Goal: Task Accomplishment & Management: Complete application form

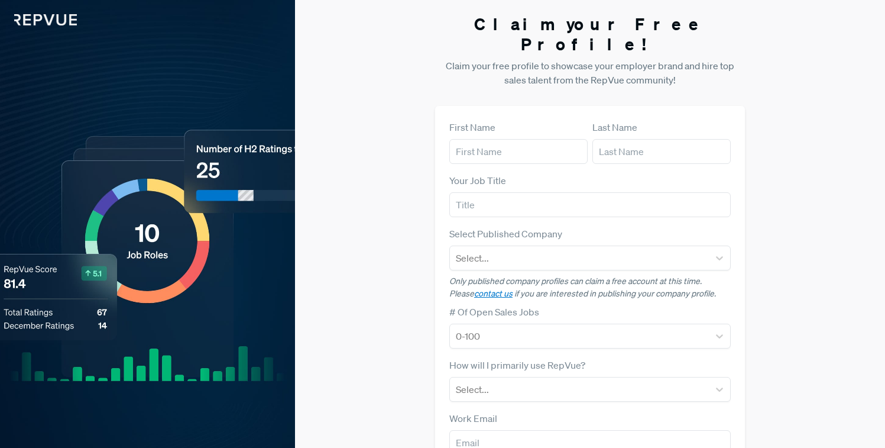
click at [498, 145] on form "First Name Last Name Your Job Title Select Published Company Select... Only pub…" at bounding box center [589, 343] width 281 height 446
click at [496, 139] on input "text" at bounding box center [518, 151] width 138 height 25
type input "[PERSON_NAME]"
click at [501, 192] on input "text" at bounding box center [589, 204] width 281 height 25
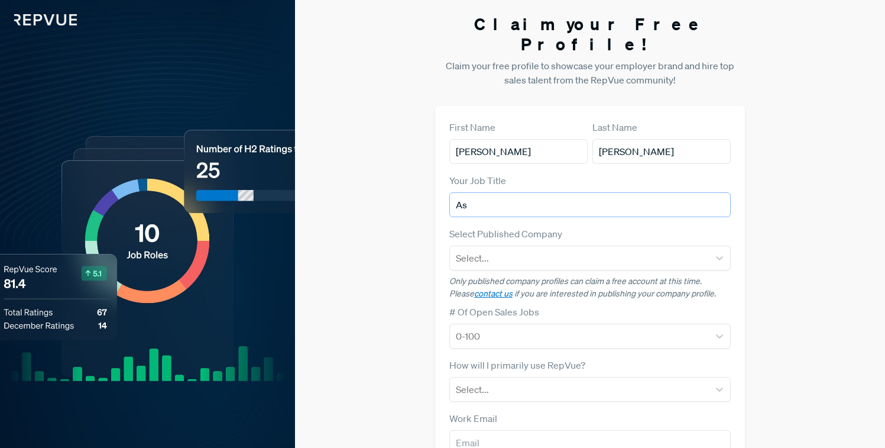
type input "A"
type input "Senior GTM Recruiter"
click at [558, 250] on div at bounding box center [579, 258] width 247 height 17
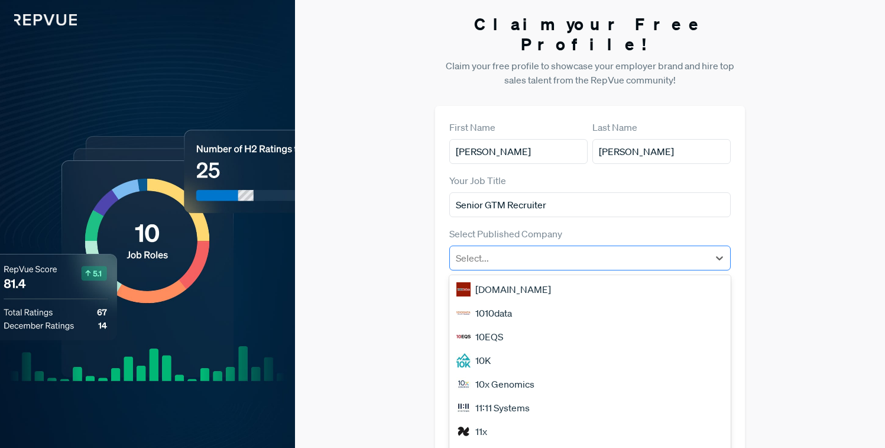
type input "c"
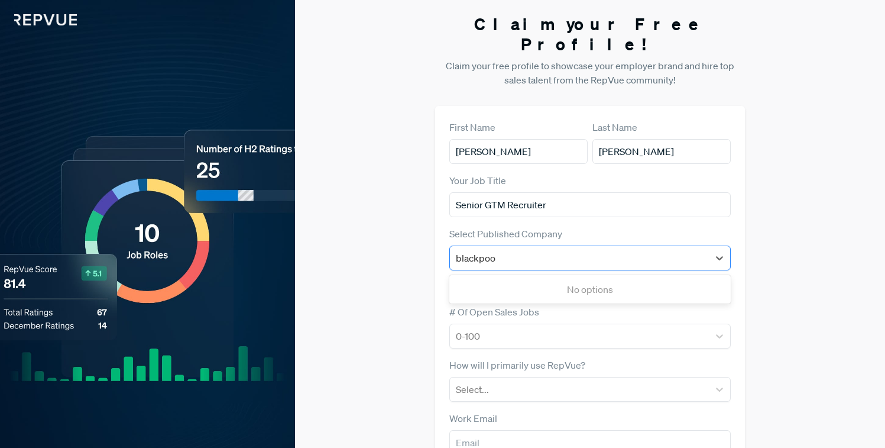
type input "blackpo"
click at [501, 277] on div "Blackpoint Cyber" at bounding box center [589, 289] width 281 height 24
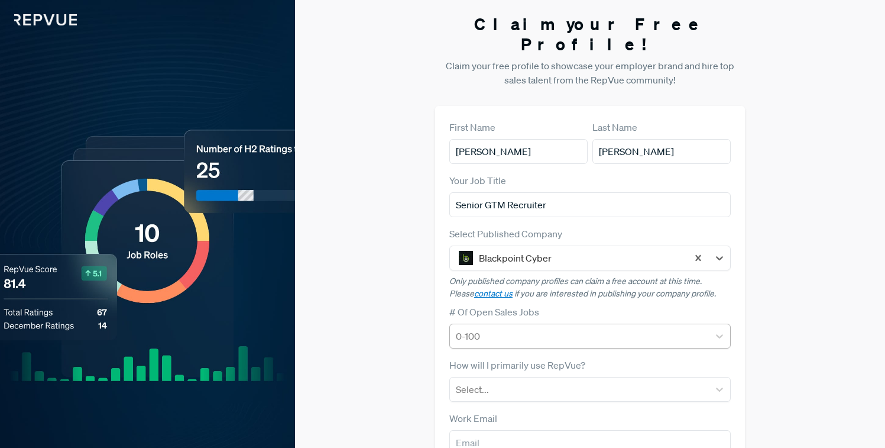
click at [491, 328] on div at bounding box center [579, 336] width 247 height 17
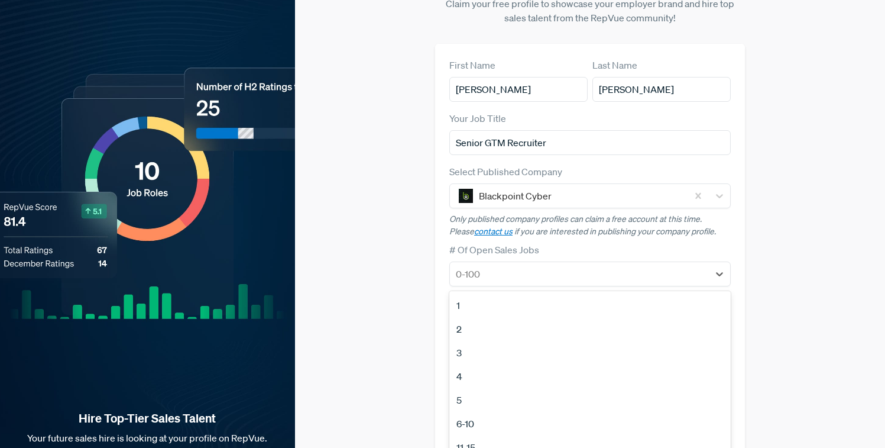
scroll to position [67, 0]
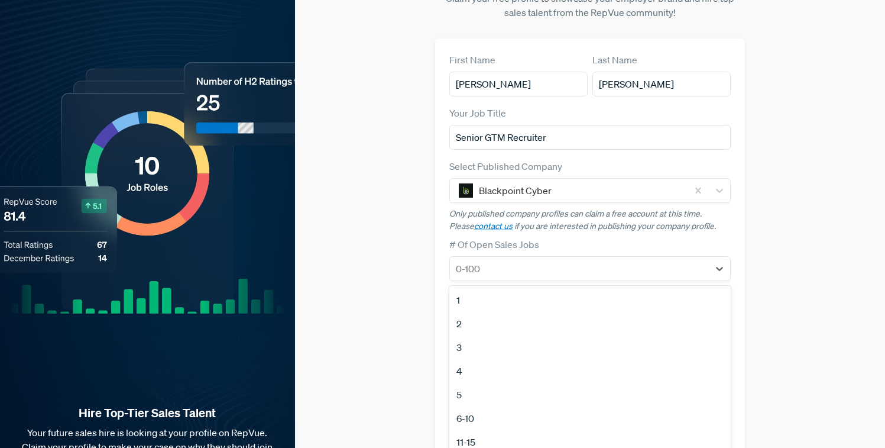
click at [468, 312] on div "2" at bounding box center [589, 324] width 281 height 24
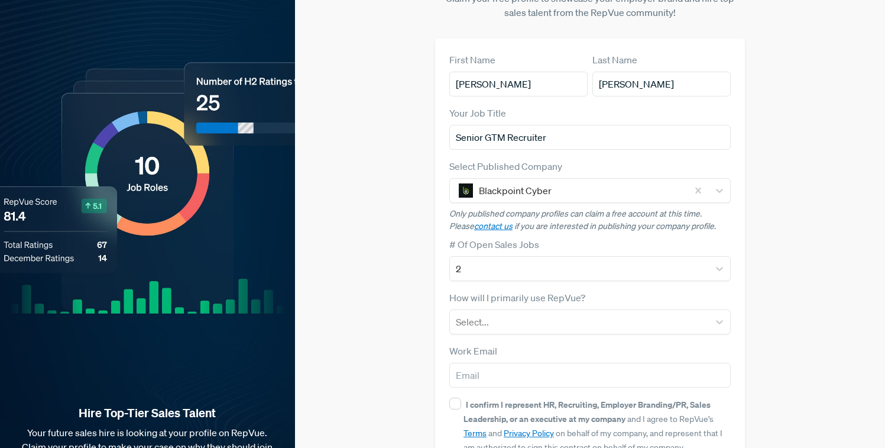
click at [363, 295] on div "Claim your Free Profile! Claim your free profile to showcase your employer bran…" at bounding box center [590, 230] width 590 height 595
click at [485, 313] on div at bounding box center [579, 321] width 247 height 17
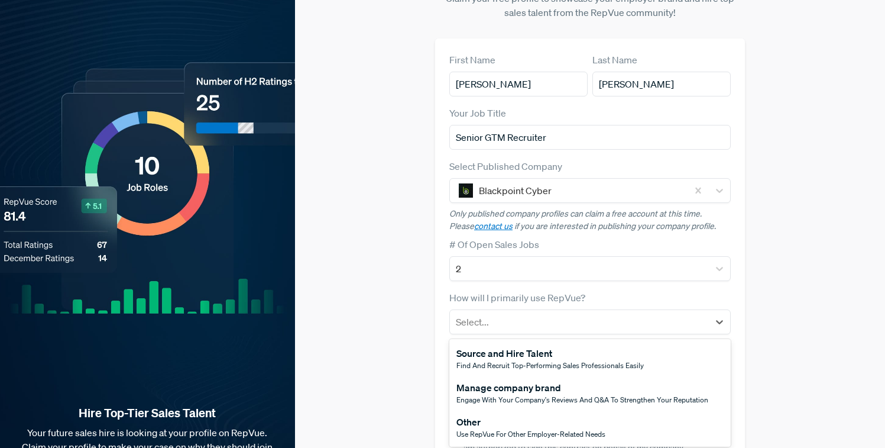
click at [512, 360] on div "Find and recruit top-performing sales professionals easily" at bounding box center [549, 365] width 187 height 11
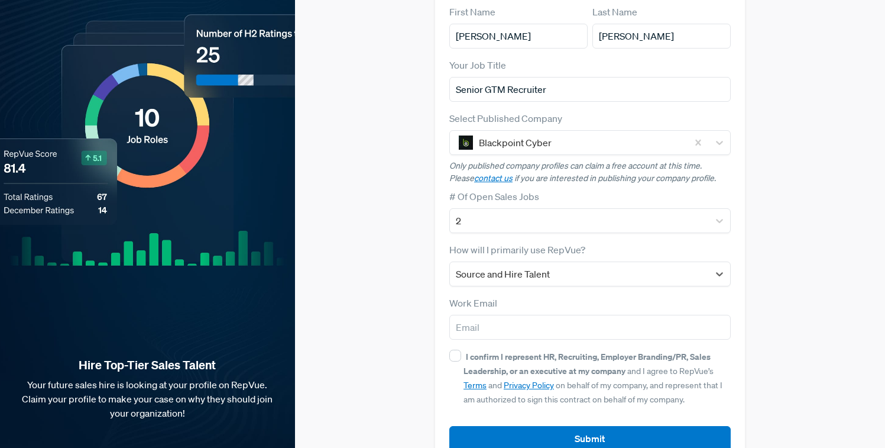
scroll to position [127, 0]
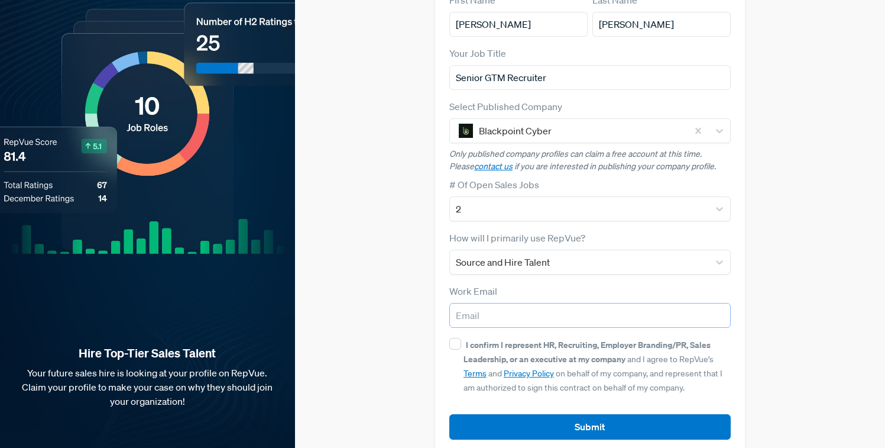
click at [499, 303] on input "email" at bounding box center [589, 315] width 281 height 25
type input "[EMAIL_ADDRESS][DOMAIN_NAME]"
click at [459, 338] on input "I confirm I represent HR, Recruiting, Employer Branding/PR, Sales Leadership, o…" at bounding box center [455, 344] width 12 height 12
checkbox input "true"
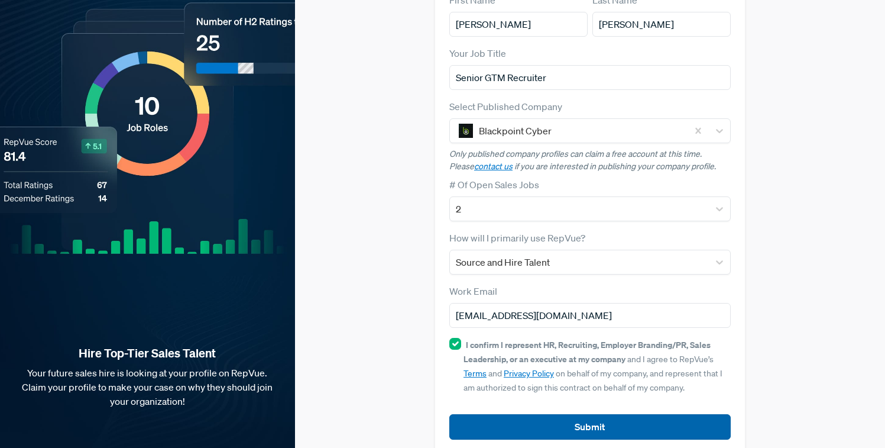
click at [590, 414] on button "Submit" at bounding box center [589, 426] width 281 height 25
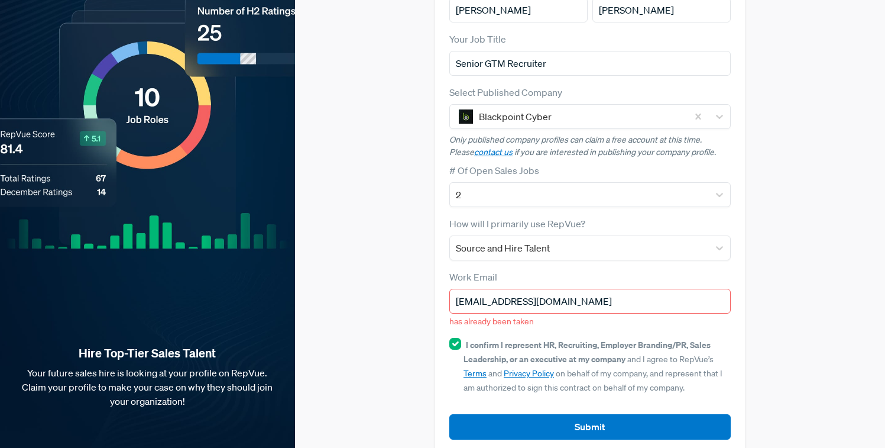
scroll to position [0, 0]
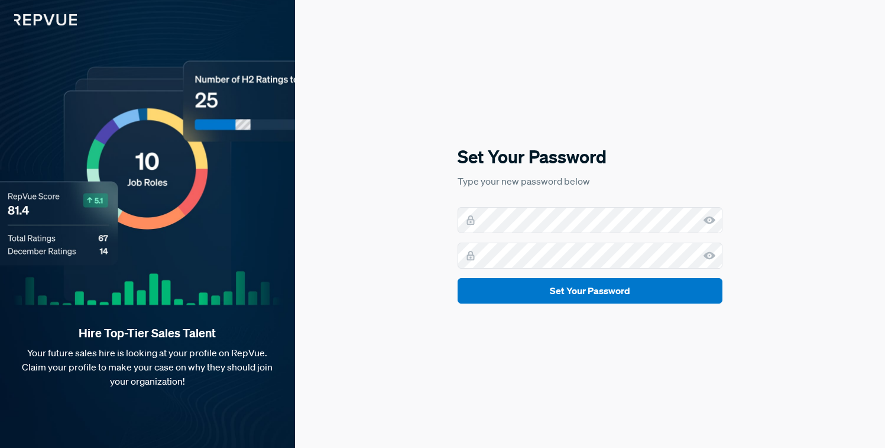
click at [711, 223] on icon at bounding box center [710, 220] width 12 height 12
click at [458, 278] on button "Set Your Password" at bounding box center [590, 290] width 265 height 25
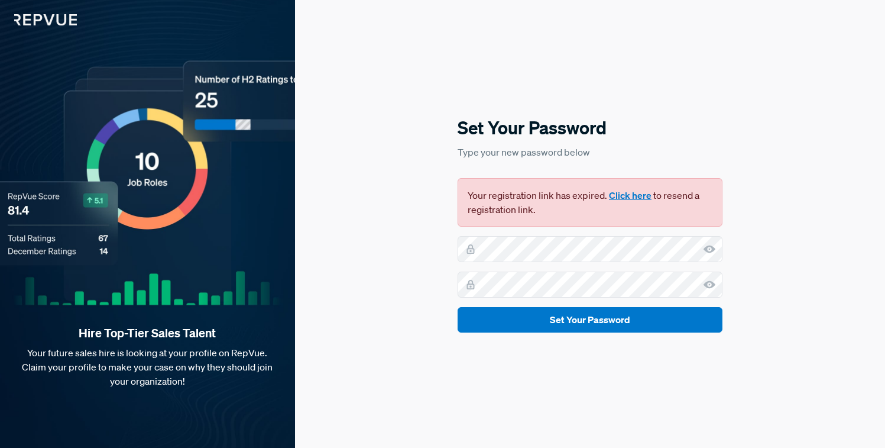
click at [634, 197] on button "Click here" at bounding box center [630, 195] width 43 height 14
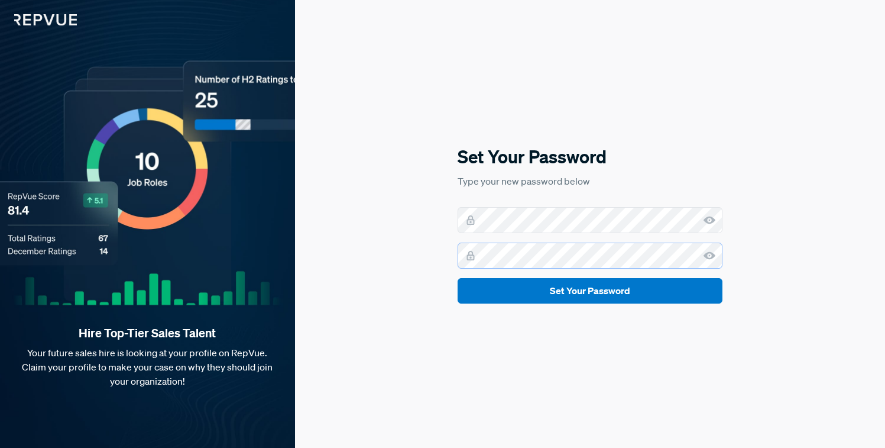
click at [458, 278] on button "Set Your Password" at bounding box center [590, 290] width 265 height 25
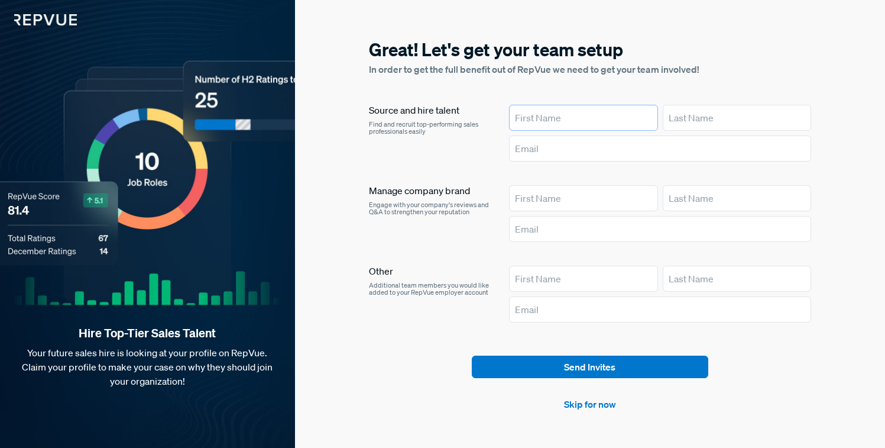
click at [539, 121] on input "text" at bounding box center [583, 118] width 148 height 26
type input "[PERSON_NAME]"
click at [558, 146] on input "text" at bounding box center [660, 148] width 302 height 26
type input "[EMAIL_ADDRESS][DOMAIN_NAME]"
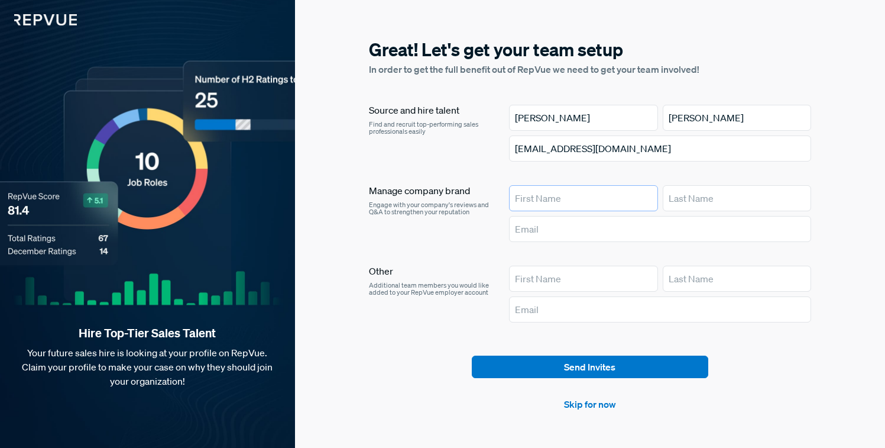
click at [558, 195] on input "text" at bounding box center [583, 198] width 148 height 26
click at [418, 237] on div "Manage company brand Engage with your company's reviews and Q&A to strengthen y…" at bounding box center [430, 215] width 122 height 61
click at [582, 407] on link "Skip for now" at bounding box center [590, 404] width 52 height 14
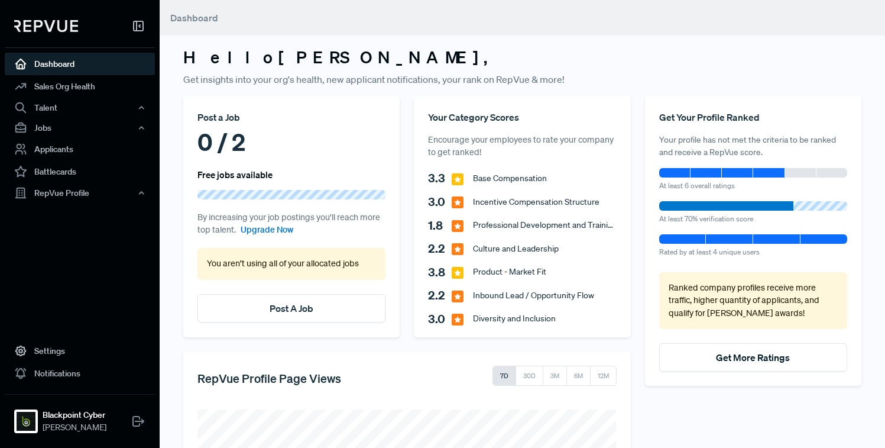
scroll to position [1, 0]
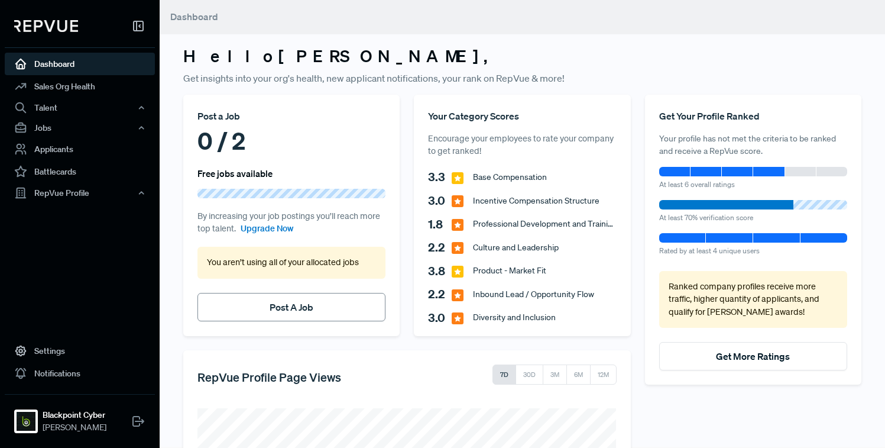
click at [287, 312] on link "Post A Job" at bounding box center [292, 307] width 44 height 12
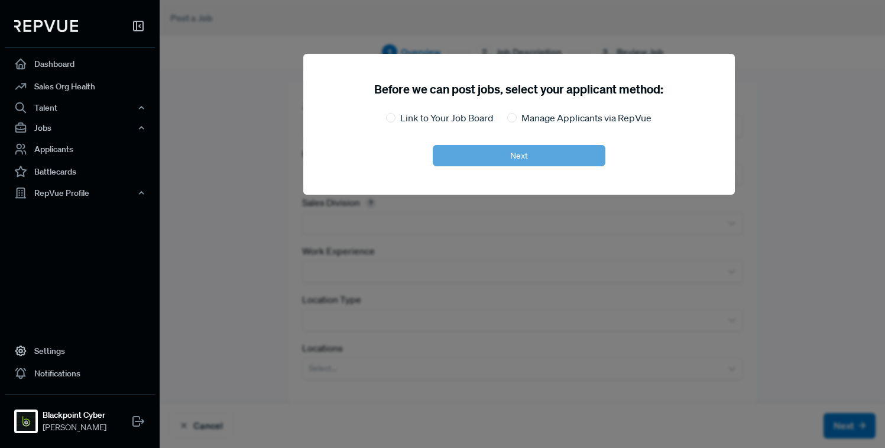
click at [439, 119] on label "Link to Your Job Board" at bounding box center [446, 118] width 93 height 14
click at [396, 119] on input "Link to Your Job Board" at bounding box center [390, 117] width 9 height 9
radio input "true"
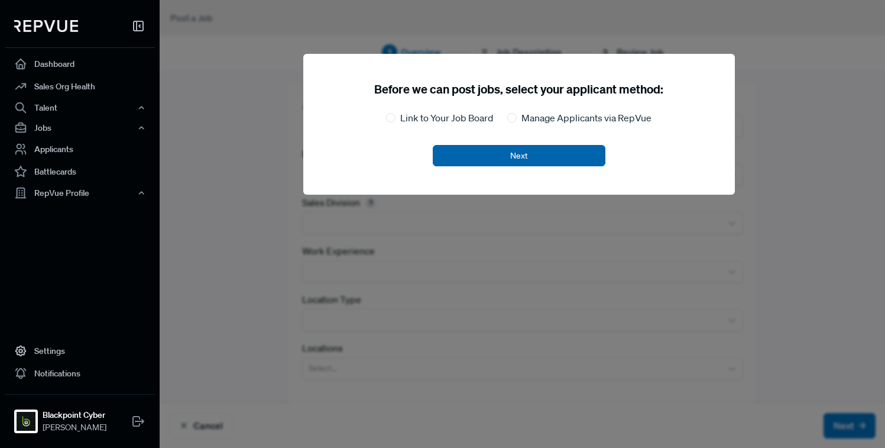
click at [534, 156] on button "Next" at bounding box center [519, 155] width 173 height 21
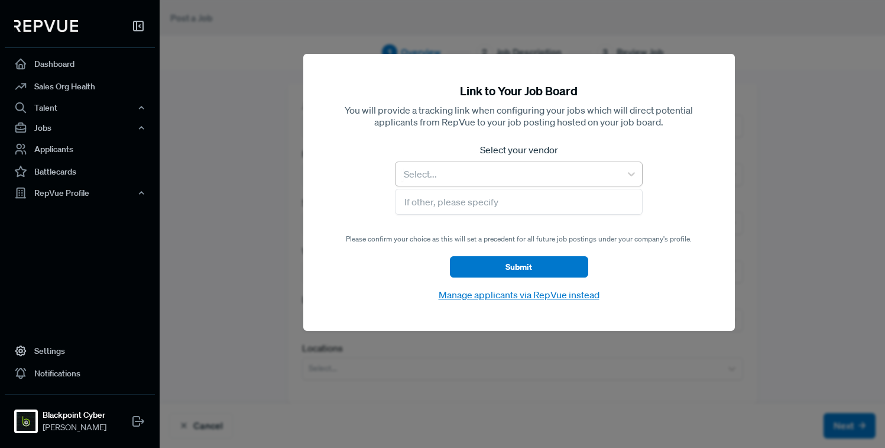
click at [477, 170] on div at bounding box center [507, 174] width 213 height 17
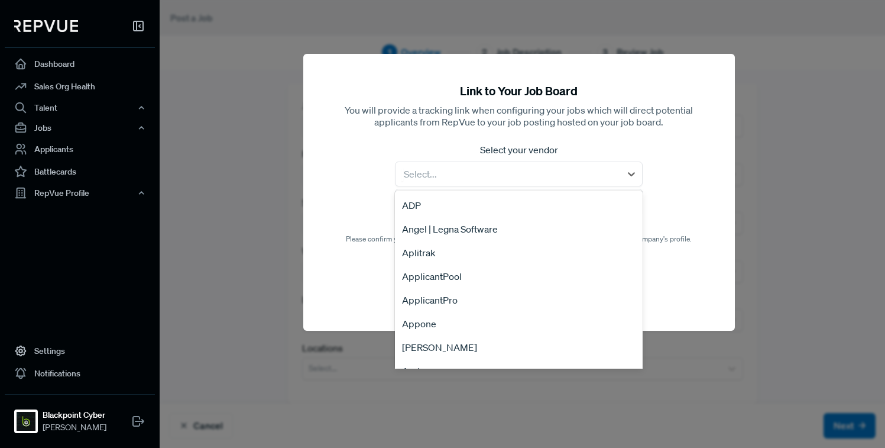
click at [449, 342] on div "[PERSON_NAME]" at bounding box center [518, 347] width 247 height 24
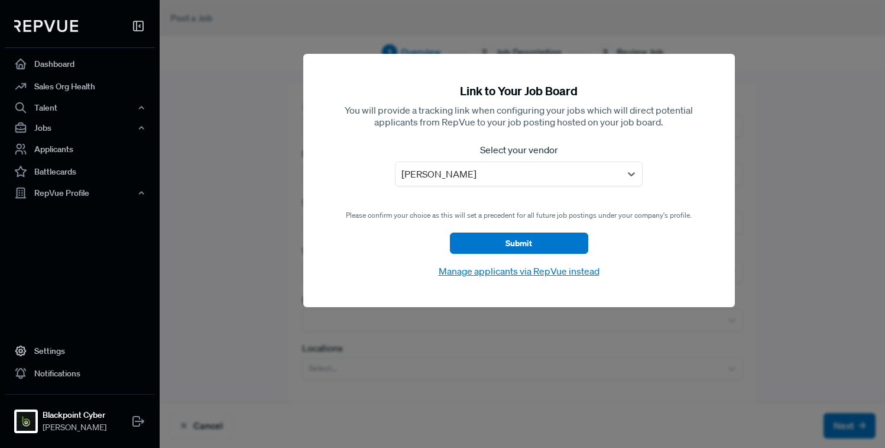
click at [555, 274] on button "Manage applicants via RepVue instead" at bounding box center [519, 270] width 168 height 15
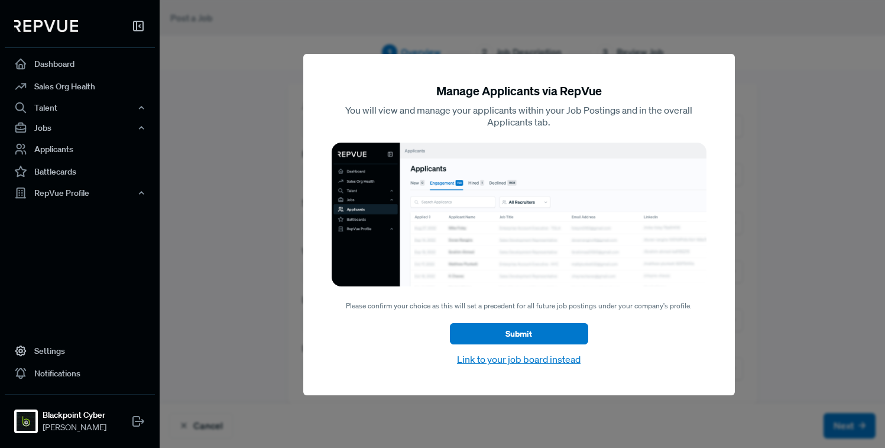
click at [744, 63] on div at bounding box center [602, 224] width 885 height 448
click at [491, 359] on button "Link to your job board instead" at bounding box center [518, 358] width 131 height 15
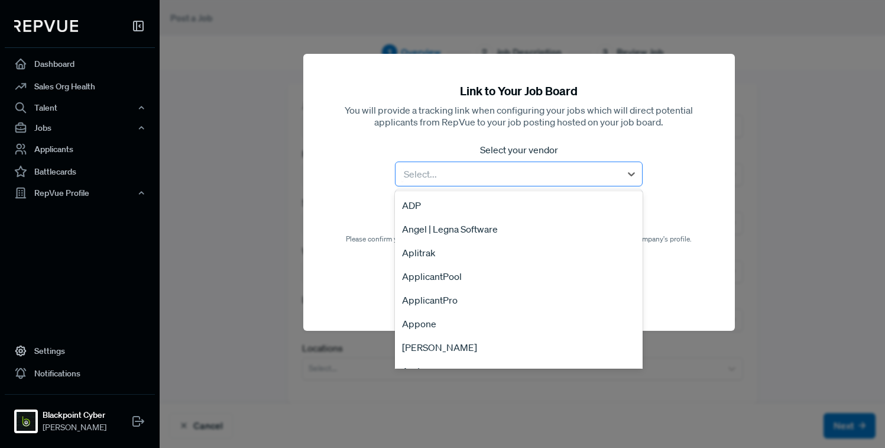
click at [474, 175] on div at bounding box center [507, 174] width 213 height 17
click at [436, 350] on div "[PERSON_NAME]" at bounding box center [518, 347] width 247 height 24
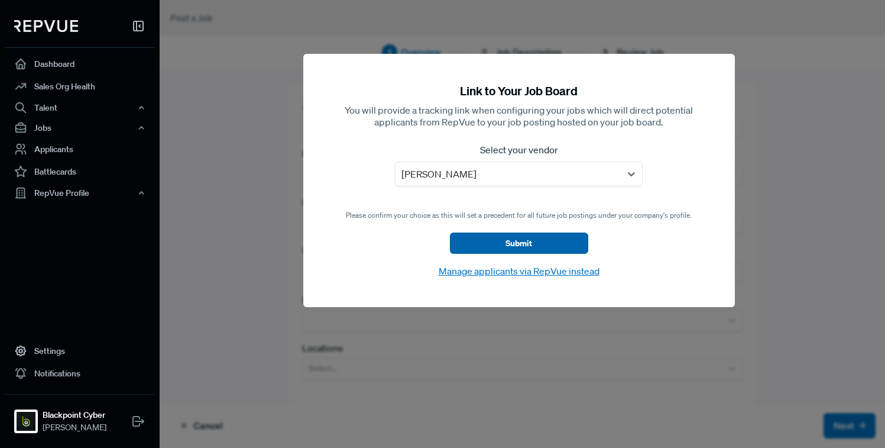
click at [521, 251] on button "Submit" at bounding box center [519, 242] width 138 height 21
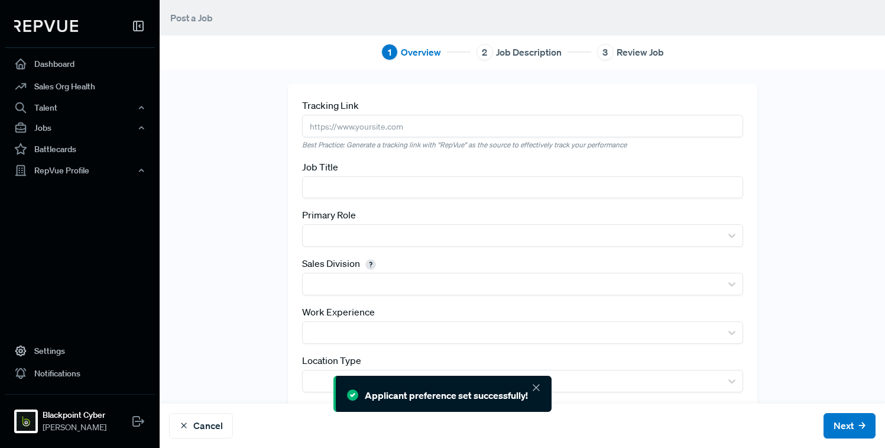
click at [358, 119] on input "text" at bounding box center [522, 126] width 441 height 22
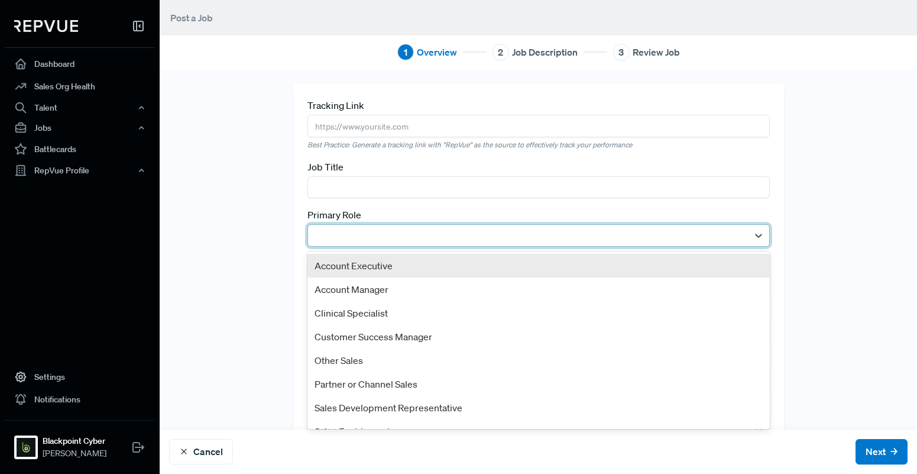
click at [383, 227] on div at bounding box center [528, 235] width 428 height 17
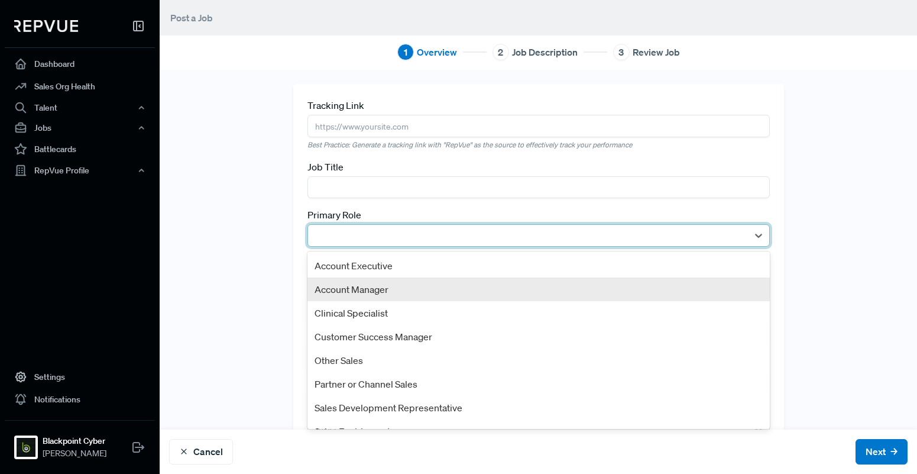
scroll to position [64, 0]
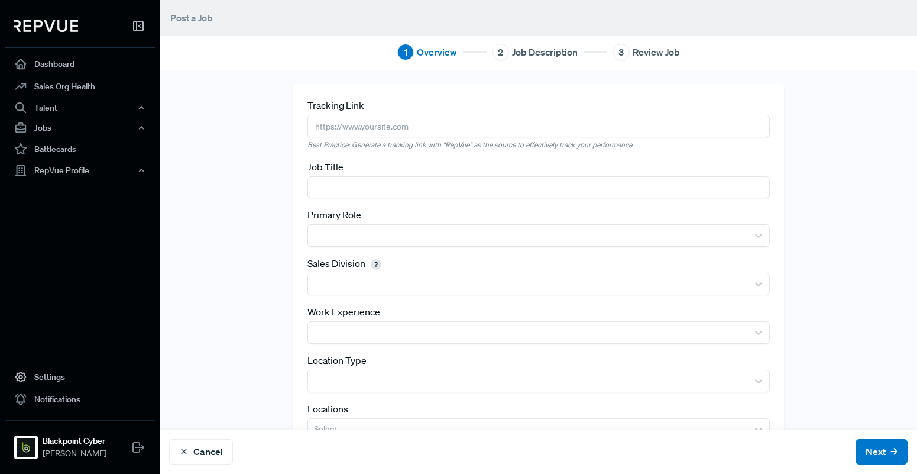
click at [230, 316] on div "Tracking Link Best Practice: Generate a tracking link with "RepVue" as the sour…" at bounding box center [538, 274] width 757 height 380
click at [358, 187] on input "text" at bounding box center [538, 187] width 462 height 22
type input "Business Development Representative"
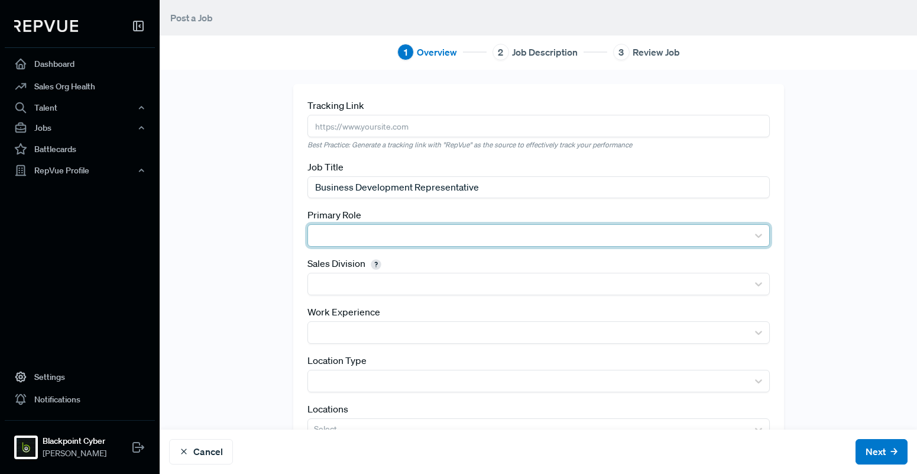
click at [389, 231] on div at bounding box center [528, 235] width 428 height 17
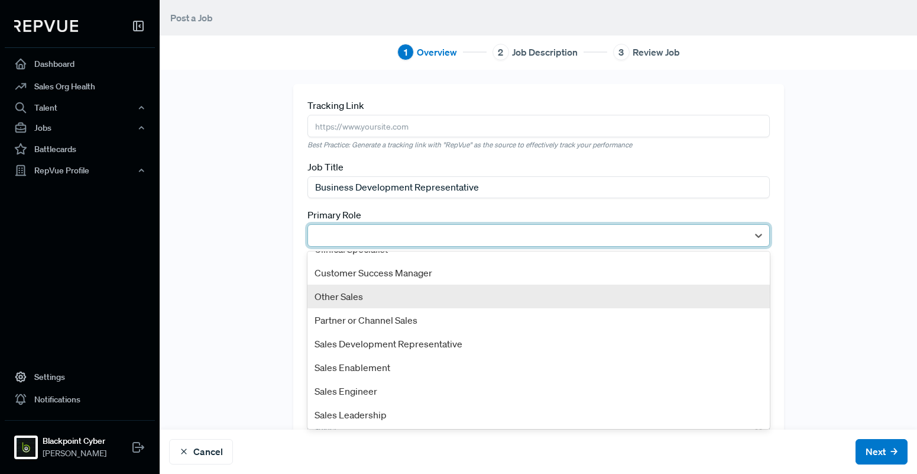
click at [338, 293] on div "Other Sales" at bounding box center [538, 296] width 462 height 24
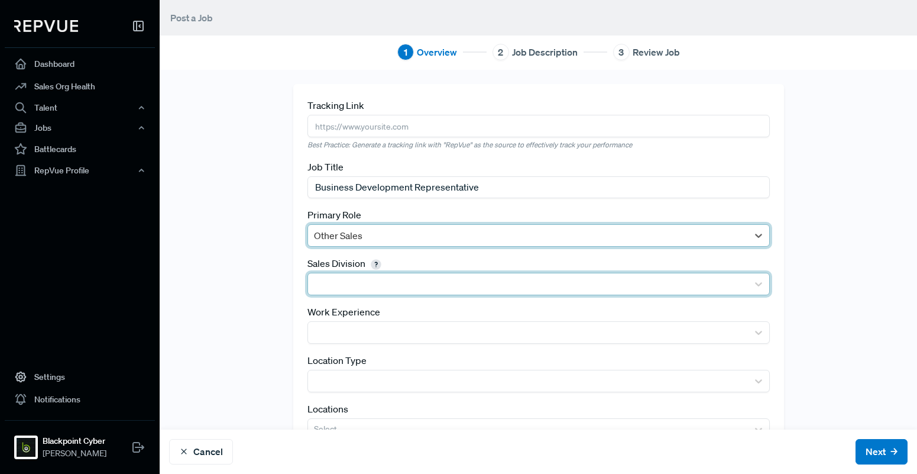
click at [374, 285] on div at bounding box center [528, 284] width 428 height 17
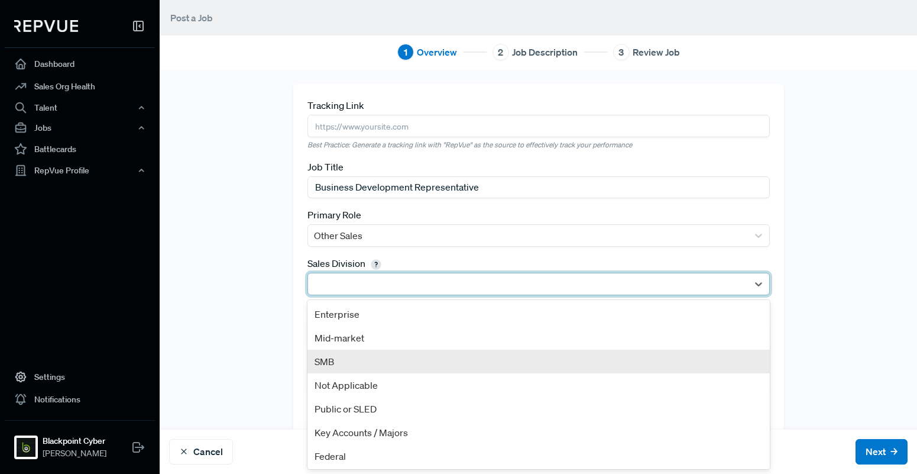
scroll to position [49, 0]
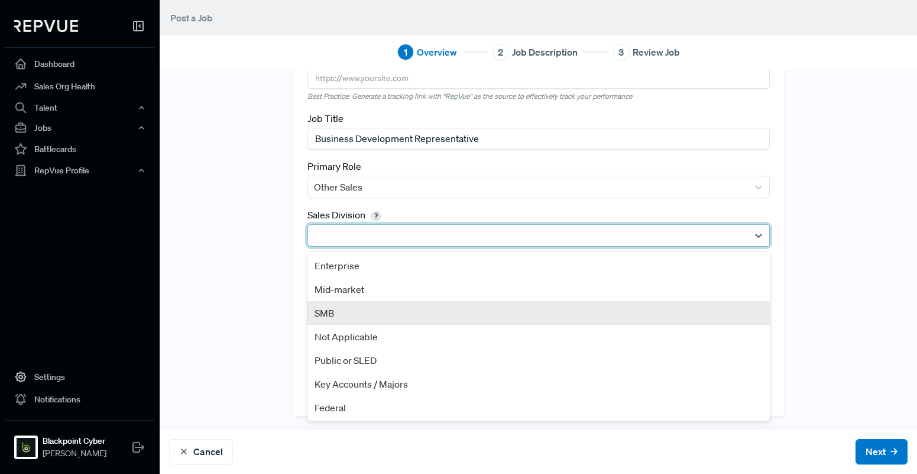
click at [353, 311] on div "SMB" at bounding box center [538, 313] width 462 height 24
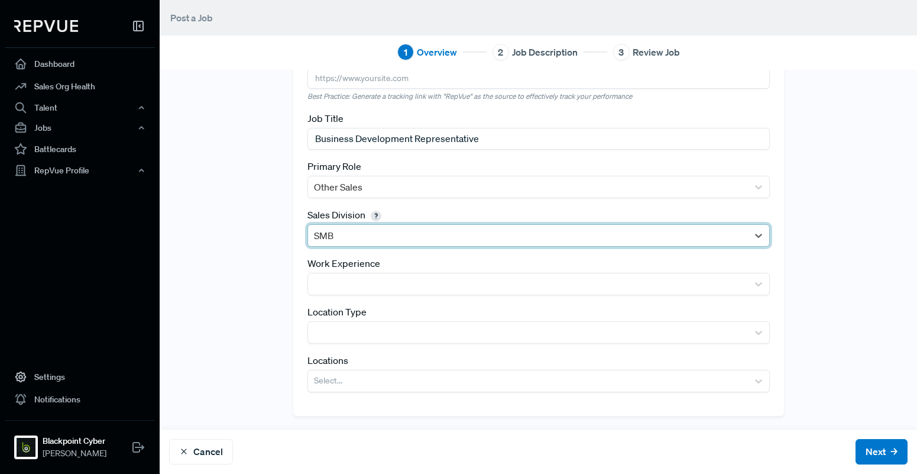
click at [352, 238] on div at bounding box center [528, 235] width 428 height 17
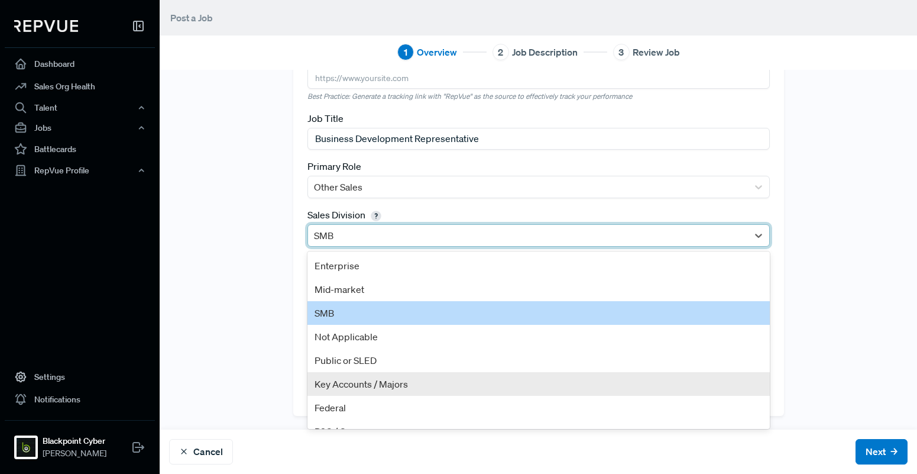
scroll to position [17, 0]
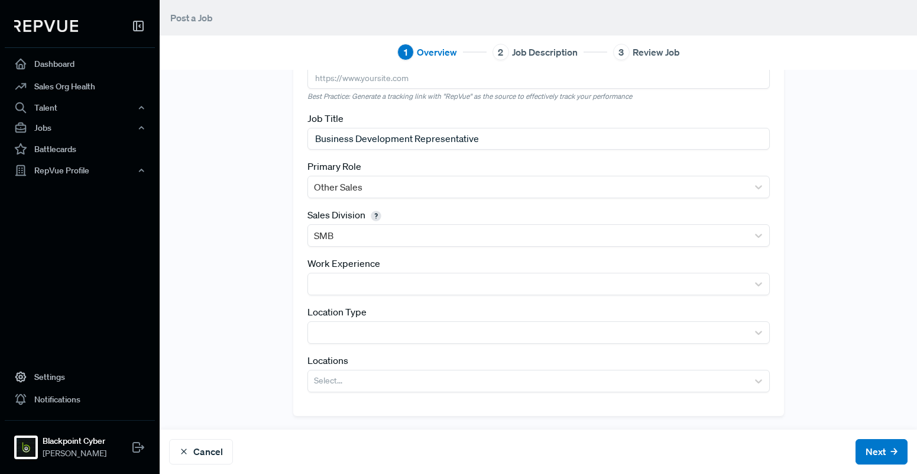
click at [275, 375] on div "Tracking Link Best Practice: Generate a tracking link with "RepVue" as the sour…" at bounding box center [538, 225] width 757 height 380
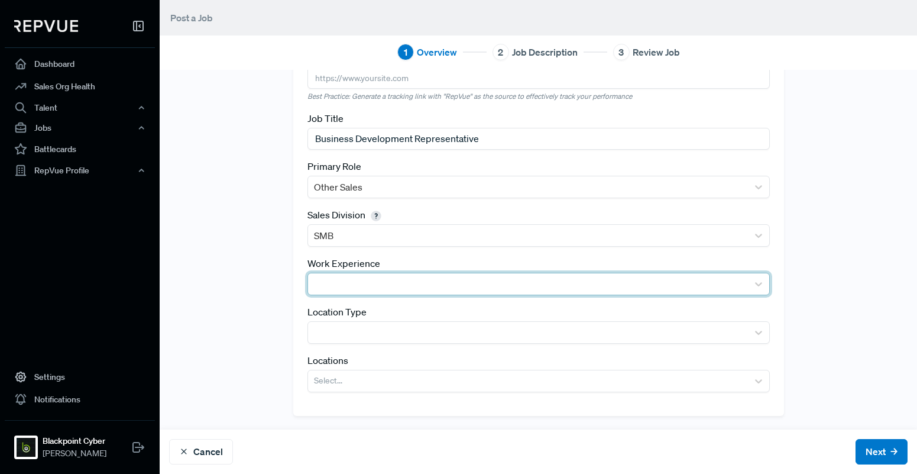
click at [349, 282] on div at bounding box center [528, 284] width 428 height 17
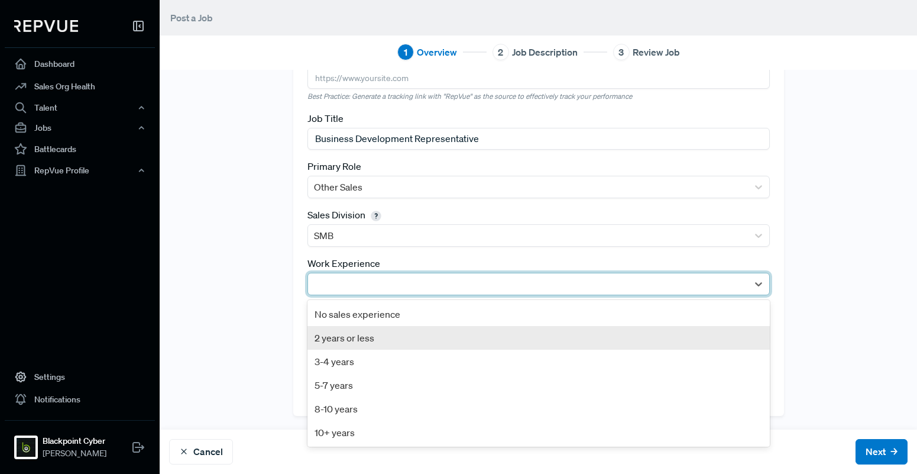
click at [359, 339] on div "2 years or less" at bounding box center [538, 338] width 462 height 24
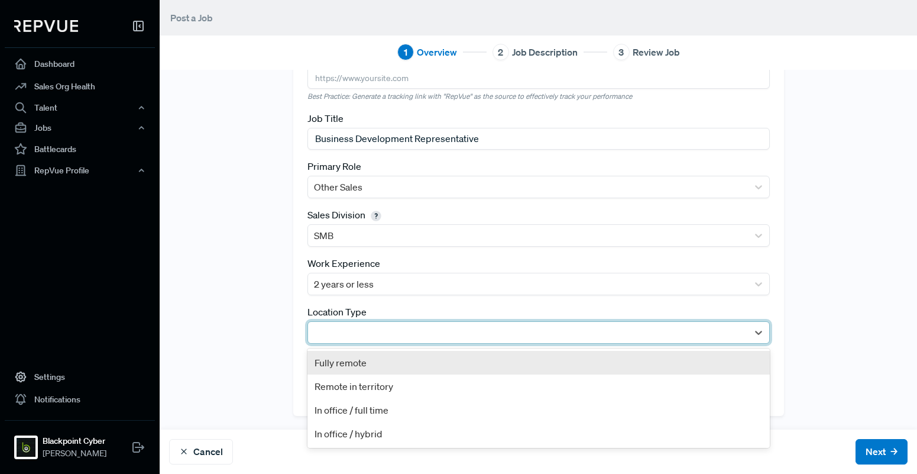
click at [360, 325] on div at bounding box center [528, 332] width 428 height 17
click at [361, 364] on div "Fully remote" at bounding box center [538, 363] width 462 height 24
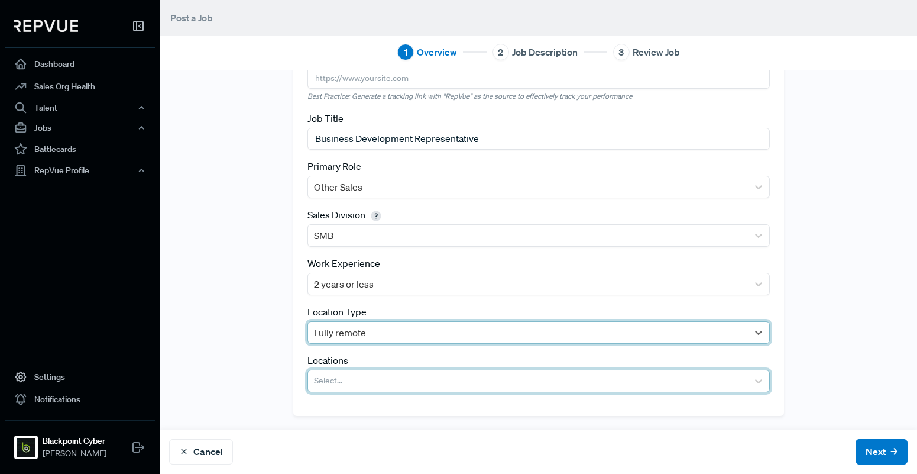
click at [340, 380] on div at bounding box center [528, 380] width 428 height 17
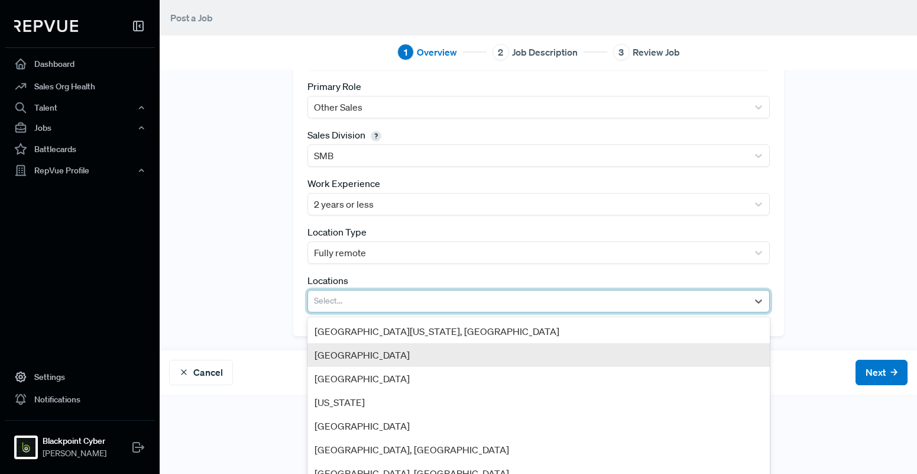
scroll to position [135, 0]
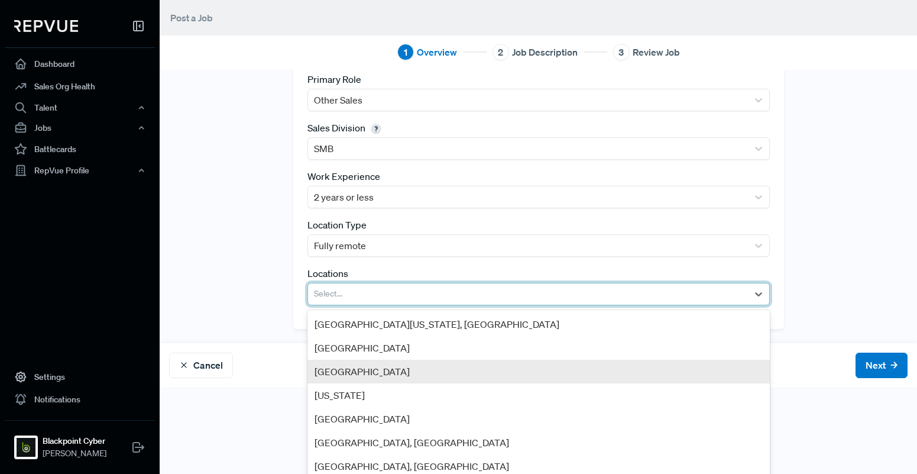
click at [351, 359] on div "[GEOGRAPHIC_DATA]" at bounding box center [538, 371] width 462 height 24
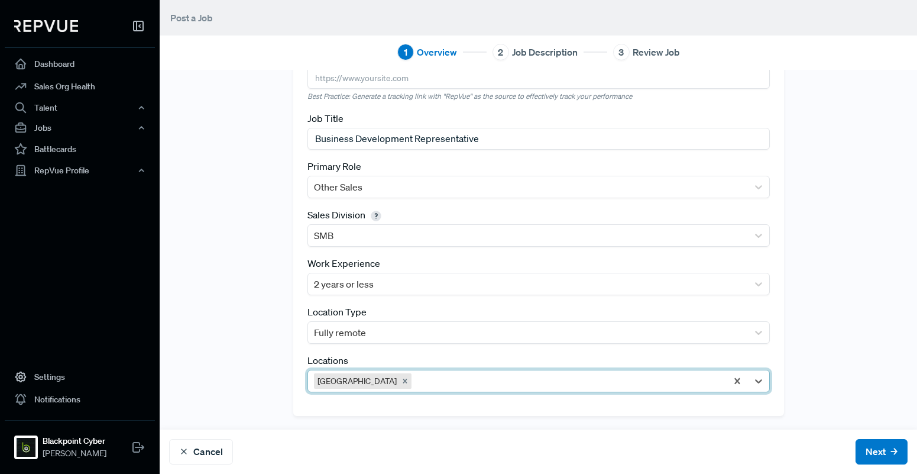
scroll to position [49, 0]
click at [409, 379] on icon "Remove Greater London Region" at bounding box center [405, 381] width 8 height 8
click at [367, 380] on div "option [GEOGRAPHIC_DATA], deselected. Select..." at bounding box center [538, 381] width 462 height 22
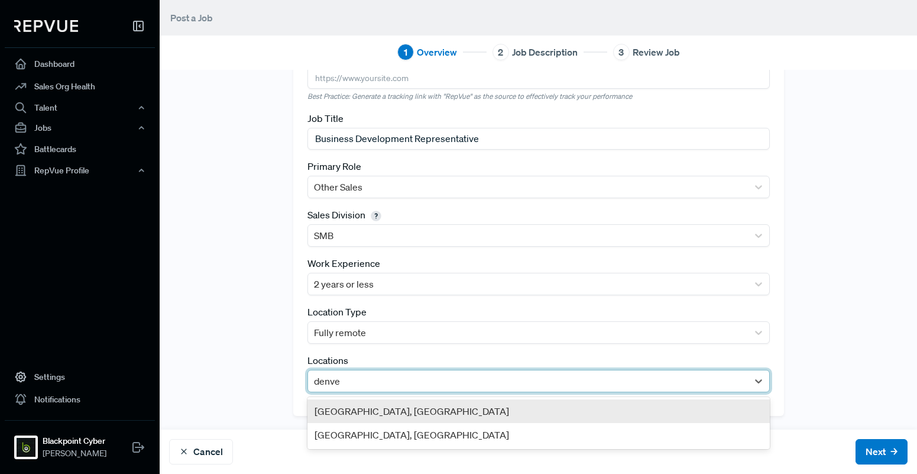
type input "[GEOGRAPHIC_DATA]"
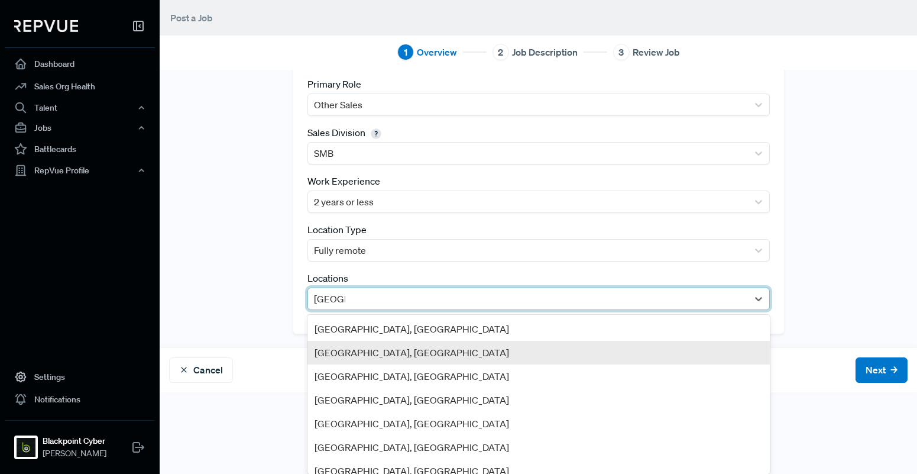
click at [355, 346] on div "[GEOGRAPHIC_DATA], [GEOGRAPHIC_DATA]" at bounding box center [538, 353] width 462 height 24
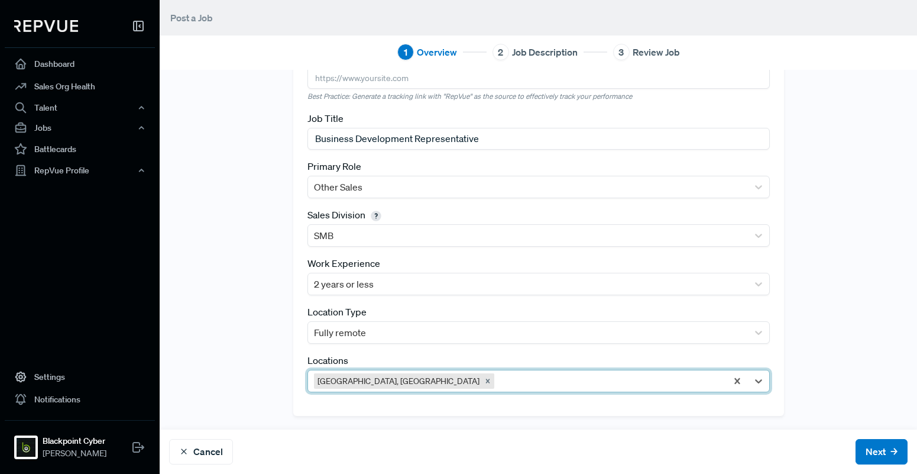
scroll to position [49, 0]
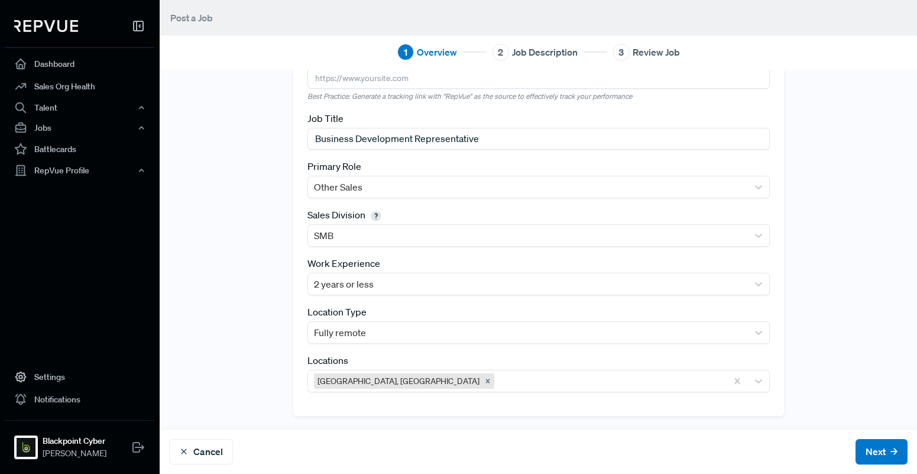
click at [263, 367] on div "Tracking Link Best Practice: Generate a tracking link with "RepVue" as the sour…" at bounding box center [538, 225] width 757 height 380
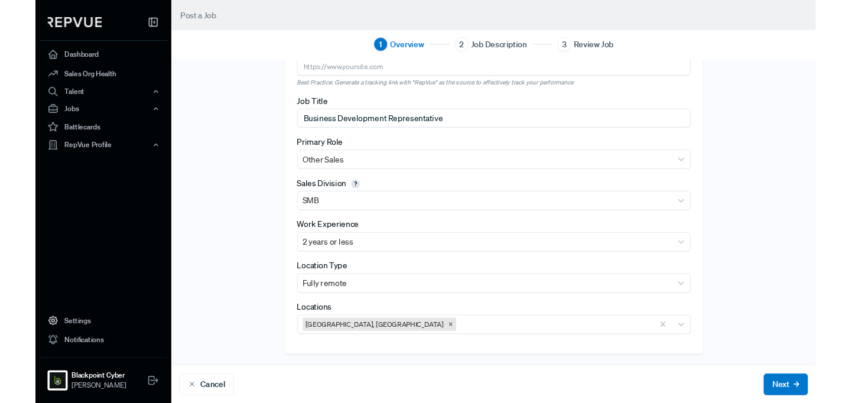
scroll to position [0, 0]
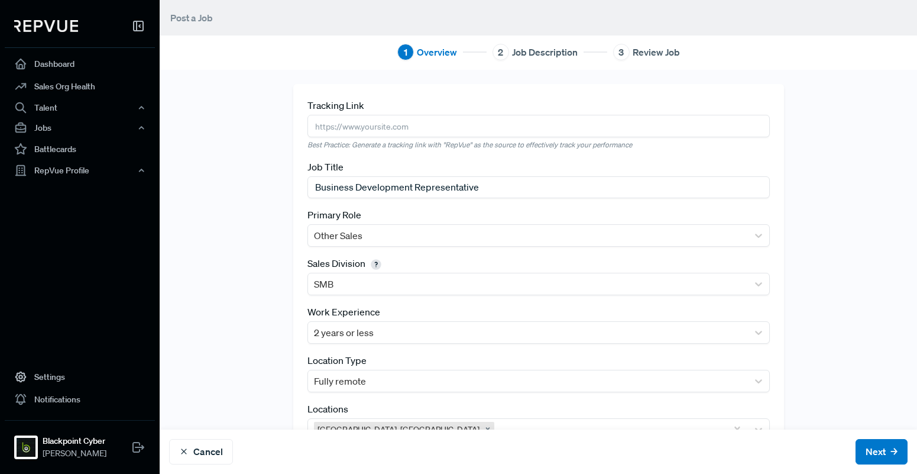
click at [390, 125] on input "text" at bounding box center [538, 126] width 462 height 22
